Goal: Task Accomplishment & Management: Manage account settings

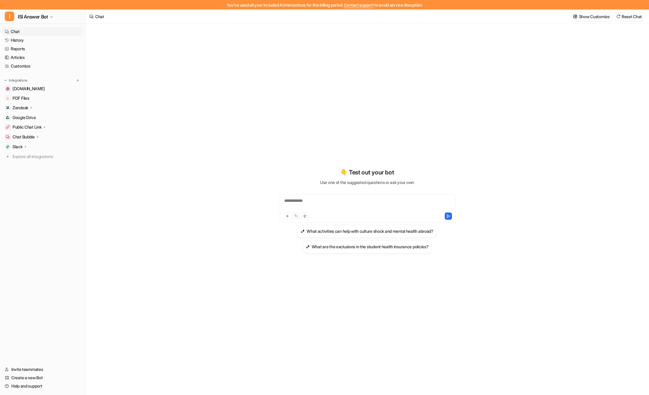
scroll to position [10, 0]
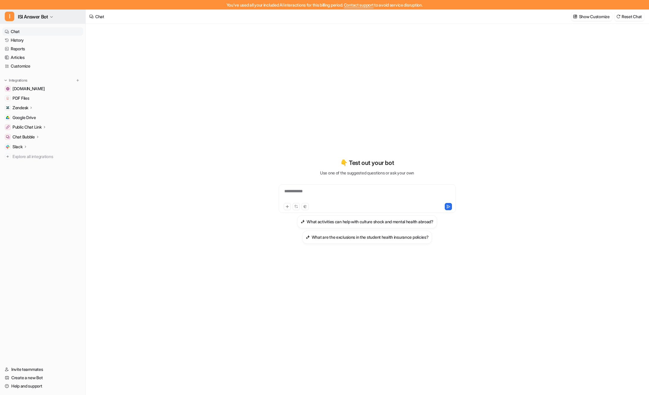
click at [9, 19] on span "I" at bounding box center [10, 17] width 10 height 10
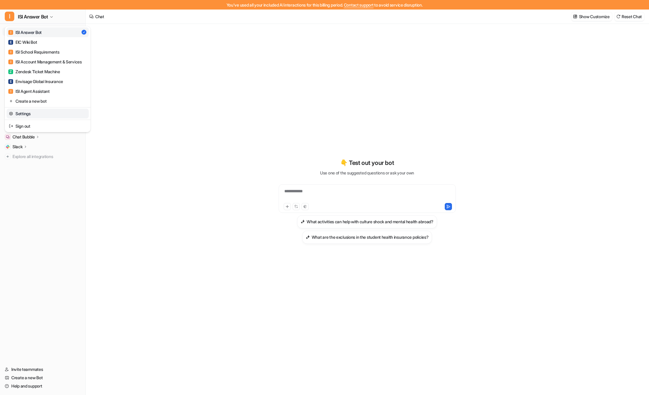
click at [16, 110] on link "Settings" at bounding box center [48, 114] width 82 height 10
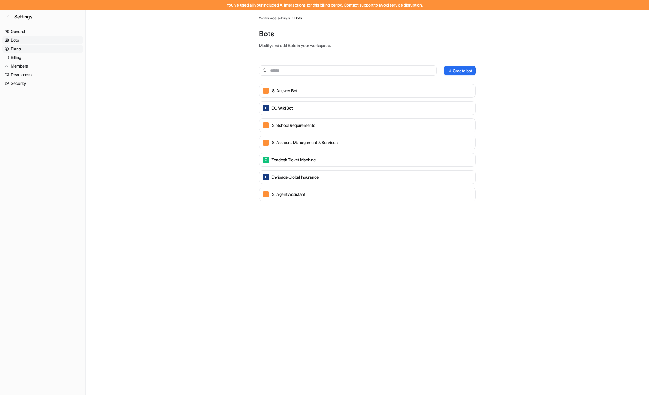
click at [15, 55] on link "Billing" at bounding box center [42, 57] width 81 height 8
click at [16, 54] on link "Billing" at bounding box center [42, 57] width 81 height 8
click at [11, 56] on link "Billing" at bounding box center [42, 57] width 81 height 8
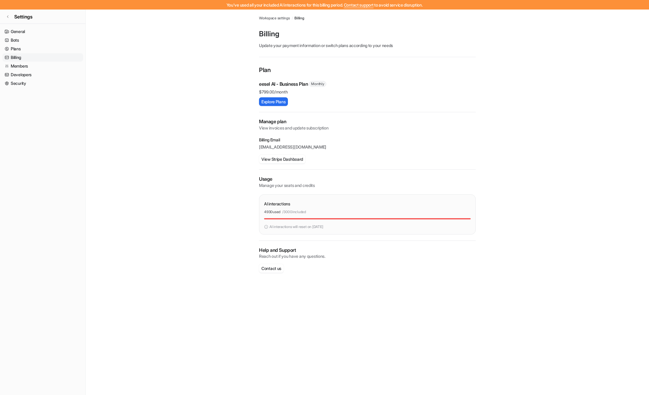
drag, startPoint x: 268, startPoint y: 101, endPoint x: 172, endPoint y: 89, distance: 97.0
click at [179, 90] on main "Workspace settings / Billing Billing Update your payment information or switch …" at bounding box center [368, 147] width 564 height 275
click at [280, 158] on button "View Stripe Dashboard" at bounding box center [282, 159] width 46 height 9
